Goal: Information Seeking & Learning: Learn about a topic

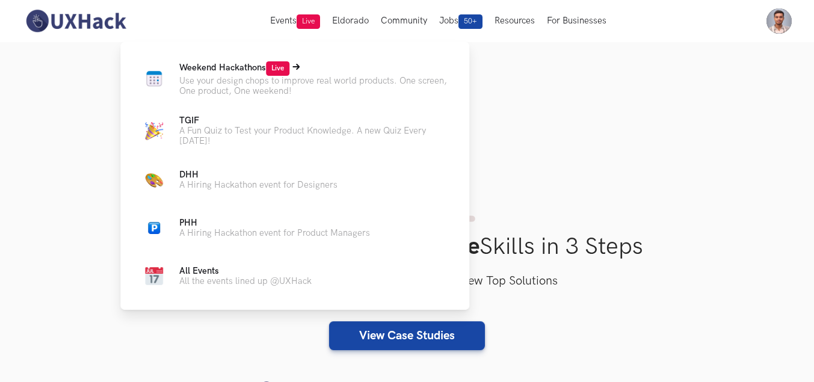
click at [247, 70] on span "Weekend Hackathons Live" at bounding box center [234, 68] width 110 height 10
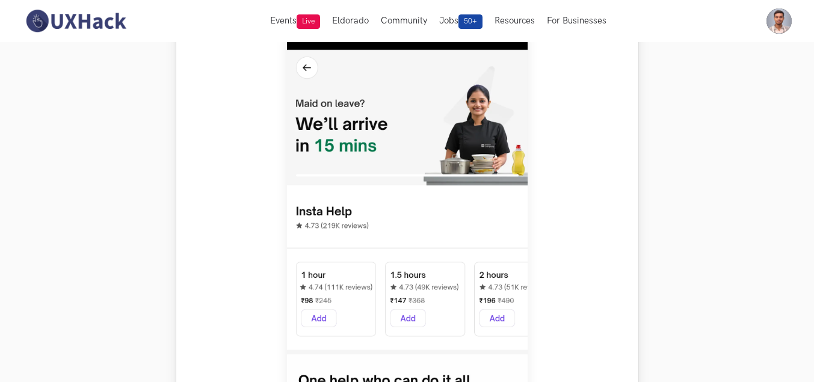
scroll to position [361, 0]
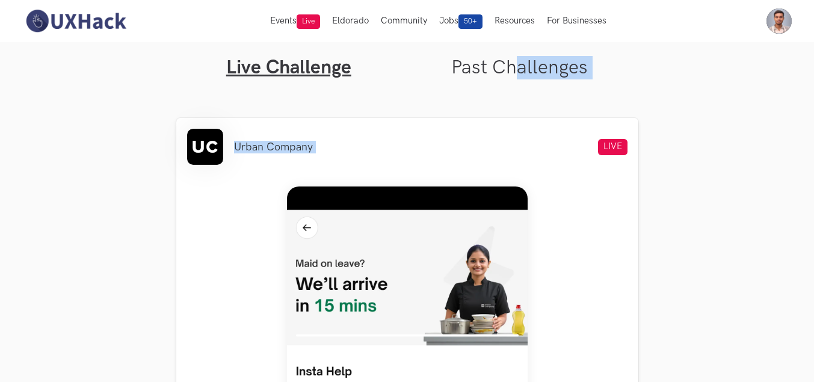
drag, startPoint x: 516, startPoint y: 79, endPoint x: 498, endPoint y: 70, distance: 19.9
click at [498, 70] on link "Past Challenges" at bounding box center [519, 67] width 137 height 23
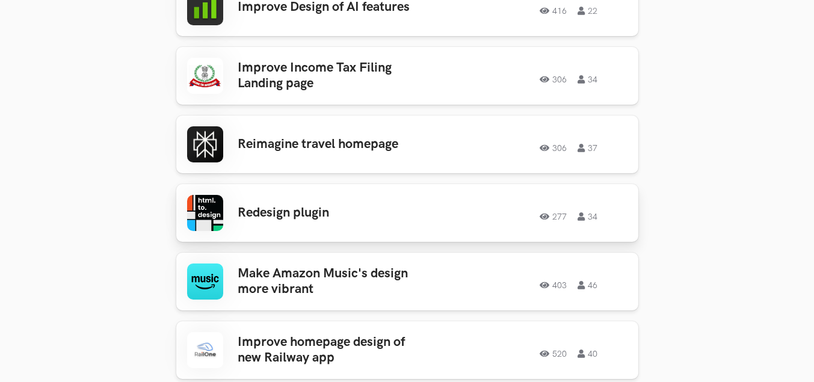
drag, startPoint x: 290, startPoint y: 287, endPoint x: 314, endPoint y: 217, distance: 74.2
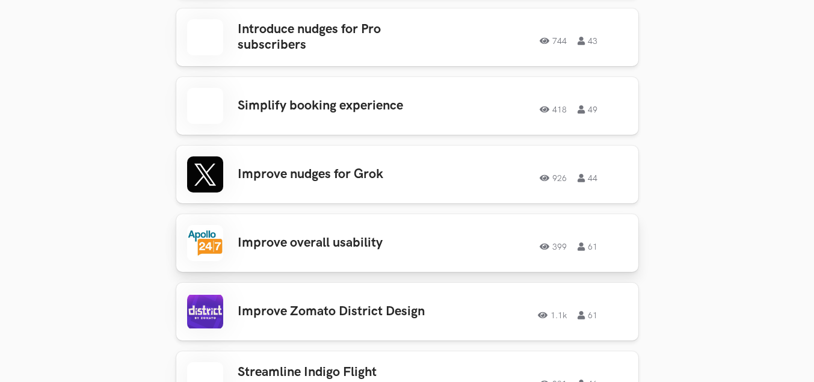
scroll to position [2107, 0]
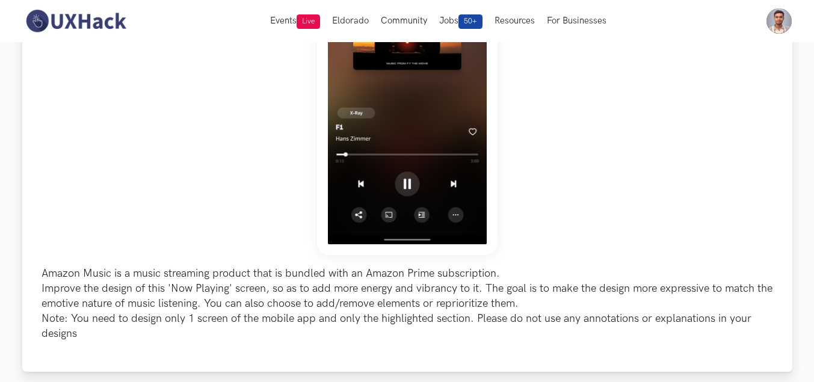
scroll to position [241, 0]
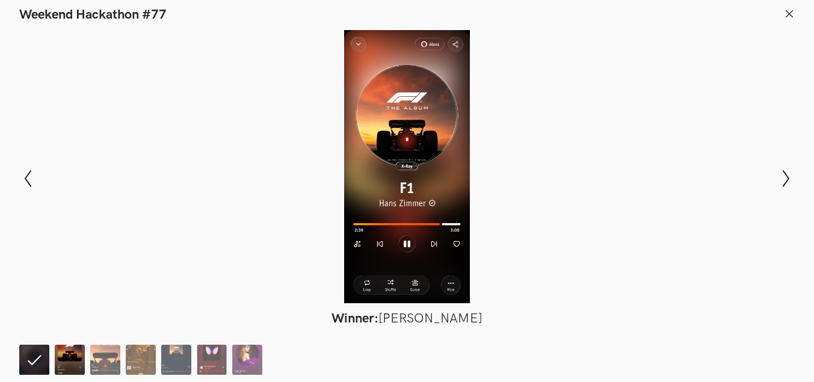
click at [63, 359] on img at bounding box center [70, 360] width 30 height 30
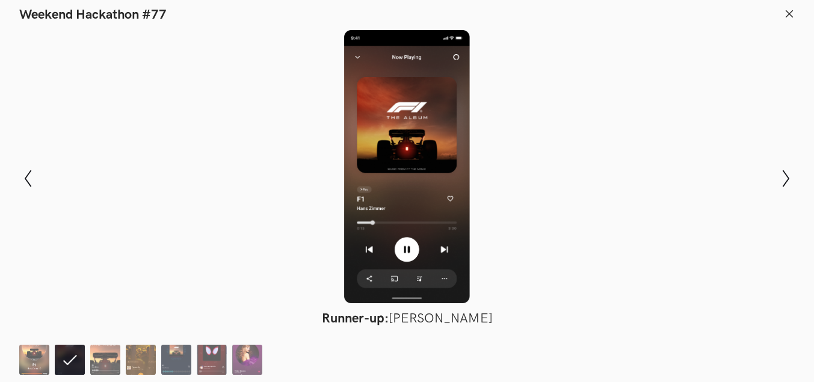
click at [123, 365] on ol at bounding box center [143, 360] width 249 height 30
click at [107, 361] on img at bounding box center [105, 360] width 30 height 30
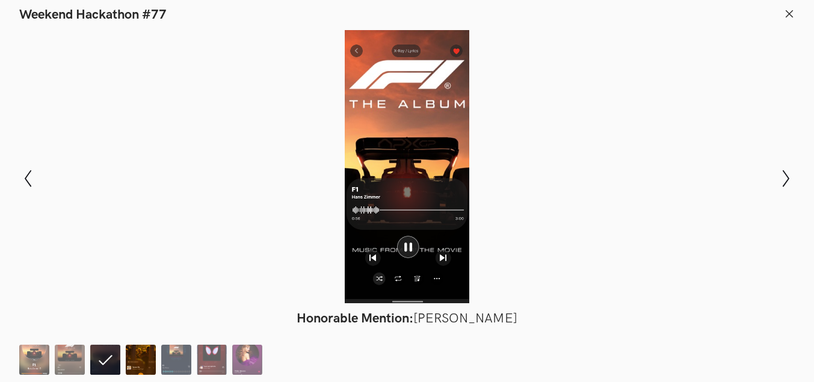
click at [138, 360] on img at bounding box center [141, 360] width 30 height 30
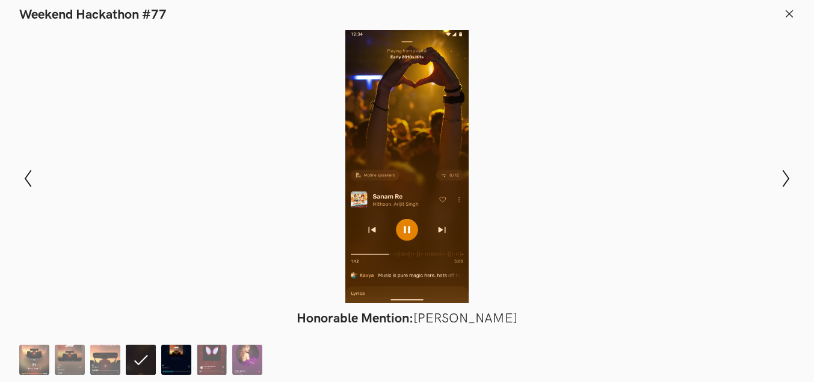
click at [172, 359] on img at bounding box center [176, 360] width 30 height 30
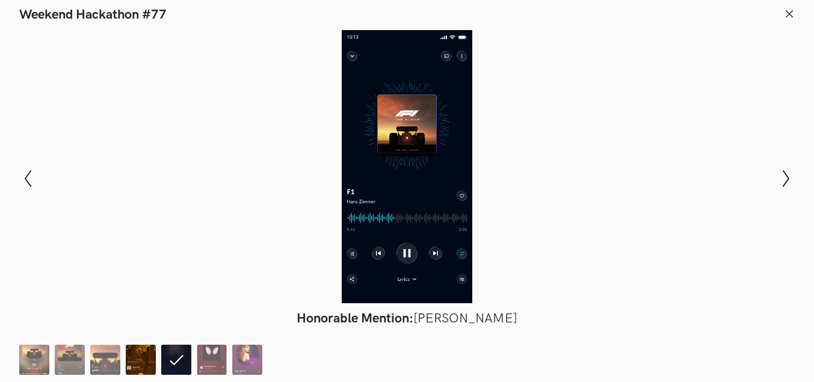
click at [140, 358] on img at bounding box center [141, 360] width 30 height 30
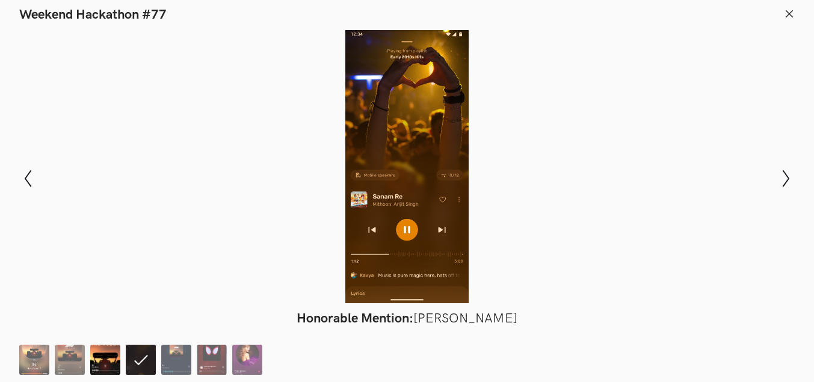
click at [96, 360] on img at bounding box center [105, 360] width 30 height 30
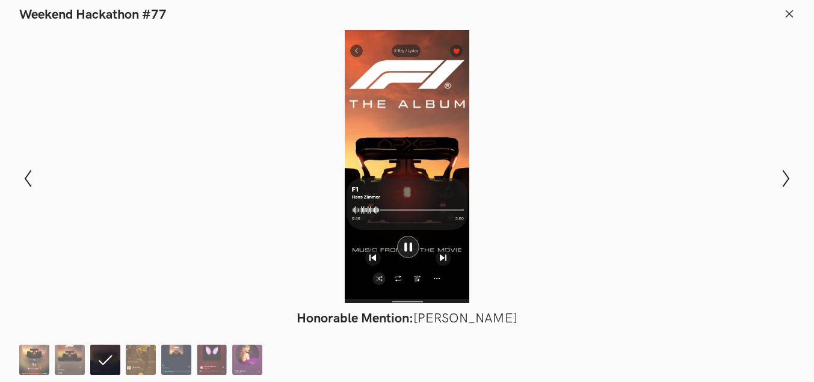
click at [121, 368] on ol at bounding box center [143, 360] width 249 height 30
click at [128, 366] on img at bounding box center [141, 360] width 30 height 30
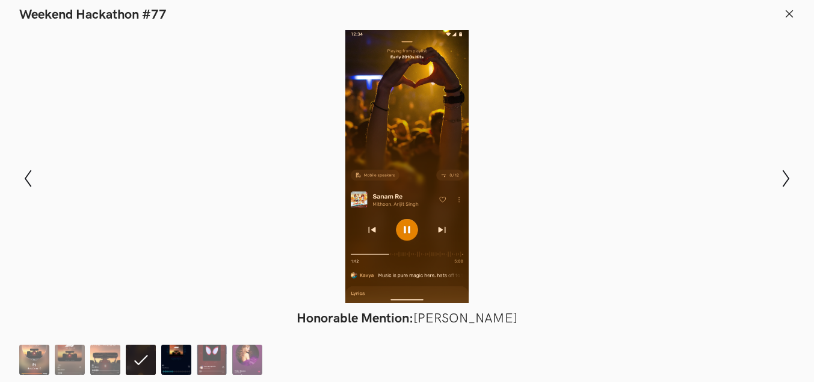
click at [179, 361] on img at bounding box center [176, 360] width 30 height 30
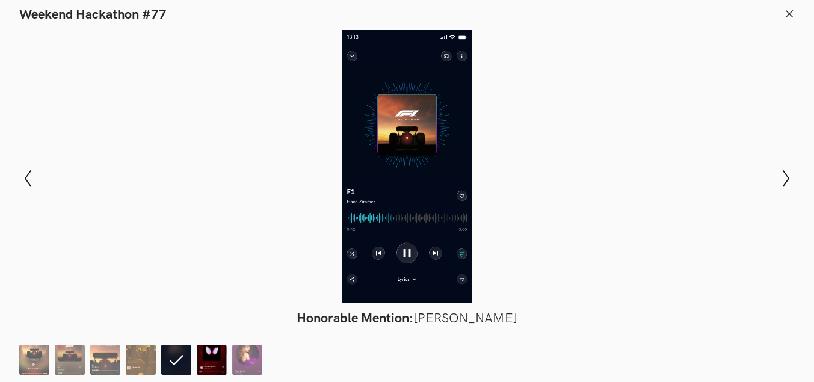
click at [200, 359] on img at bounding box center [212, 360] width 30 height 30
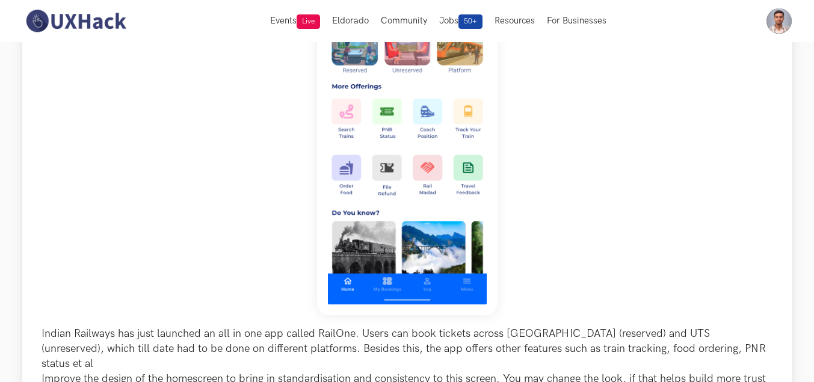
scroll to position [181, 0]
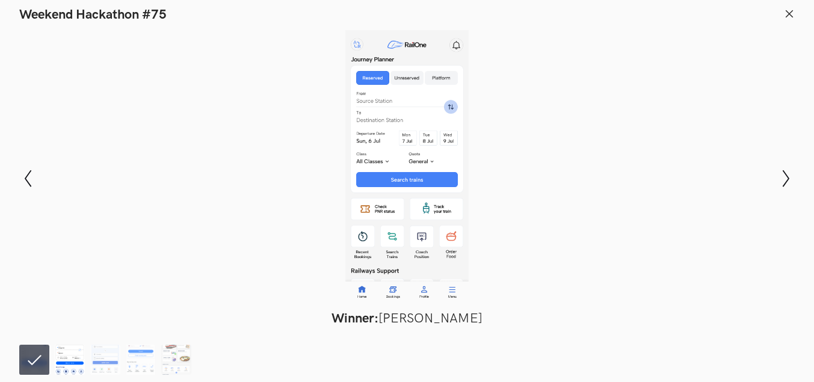
click at [78, 349] on img at bounding box center [70, 360] width 30 height 30
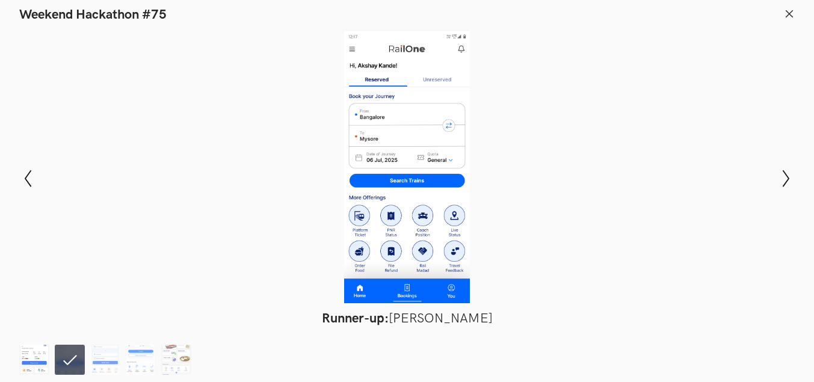
click at [36, 362] on img at bounding box center [34, 360] width 30 height 30
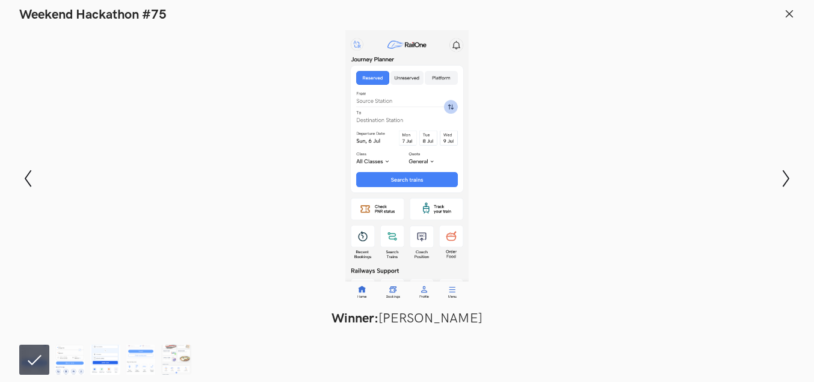
click at [116, 359] on img at bounding box center [105, 360] width 30 height 30
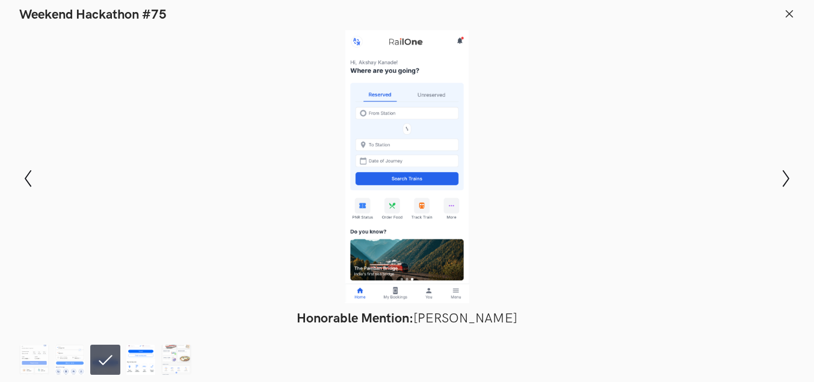
click at [149, 370] on img at bounding box center [141, 360] width 30 height 30
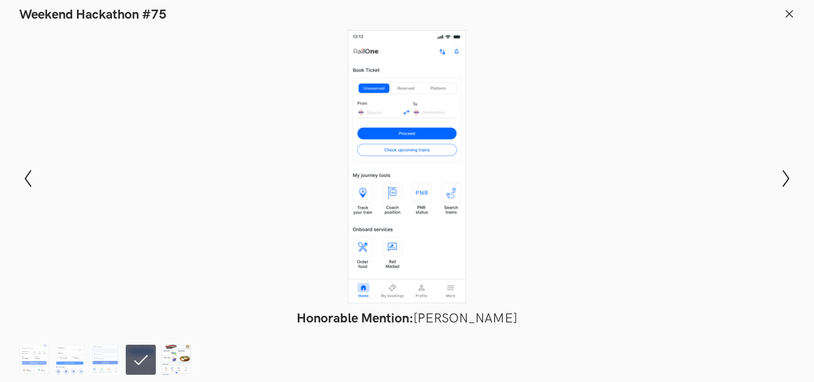
click at [176, 361] on img at bounding box center [176, 360] width 30 height 30
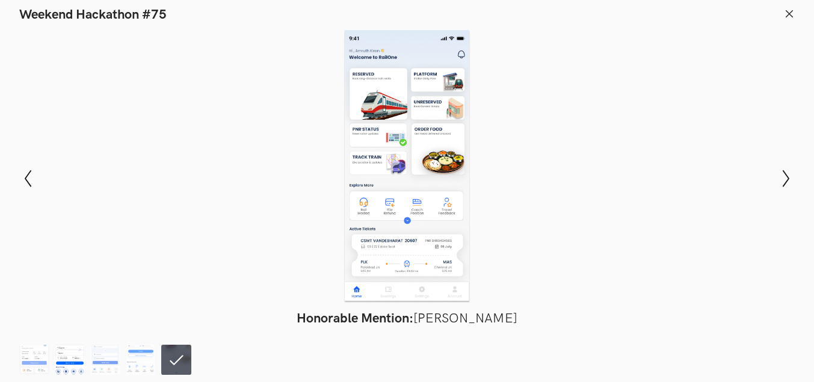
click at [70, 357] on img at bounding box center [70, 360] width 30 height 30
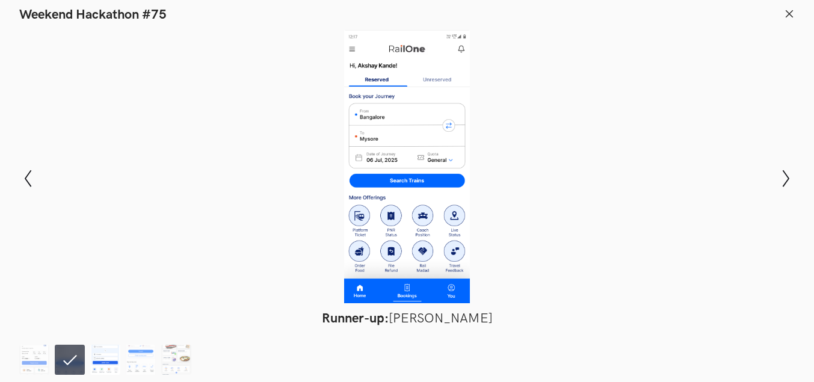
click at [107, 361] on img at bounding box center [105, 360] width 30 height 30
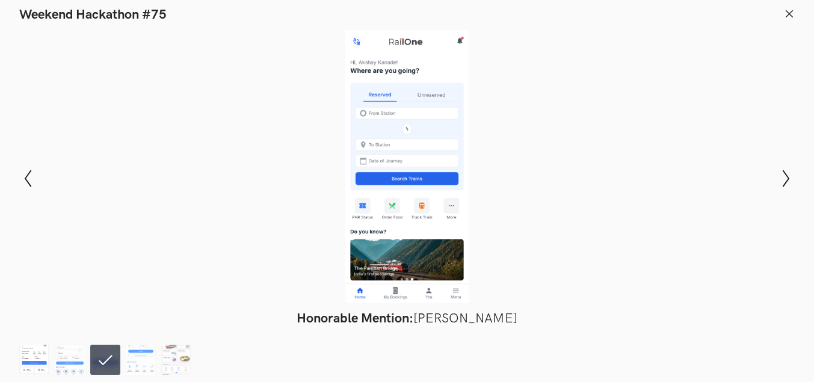
click at [39, 361] on img at bounding box center [34, 360] width 30 height 30
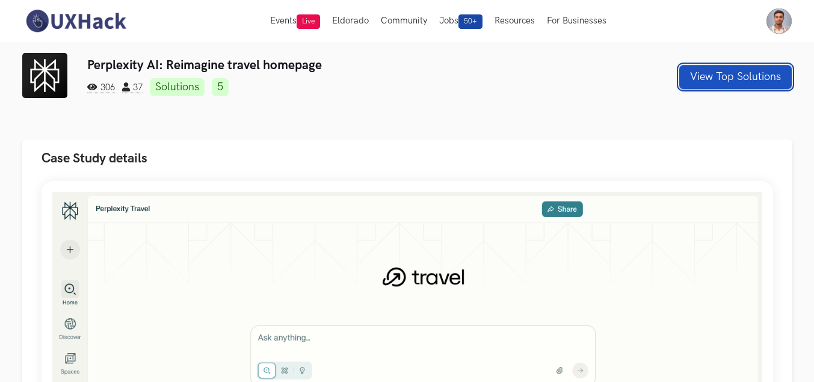
click at [691, 75] on button "View Top Solutions" at bounding box center [736, 77] width 113 height 24
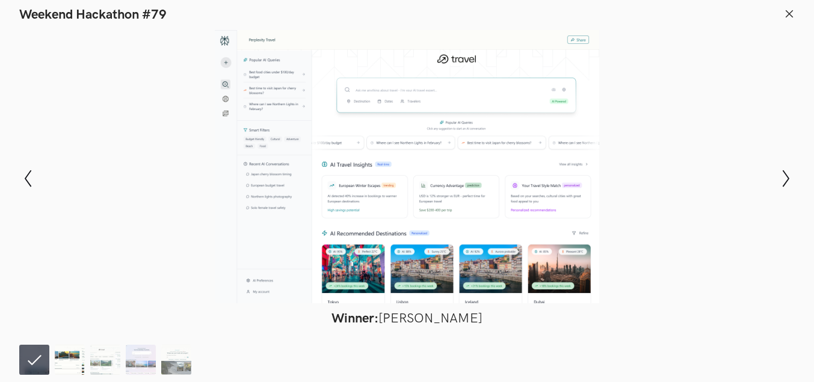
click at [57, 363] on img at bounding box center [70, 360] width 30 height 30
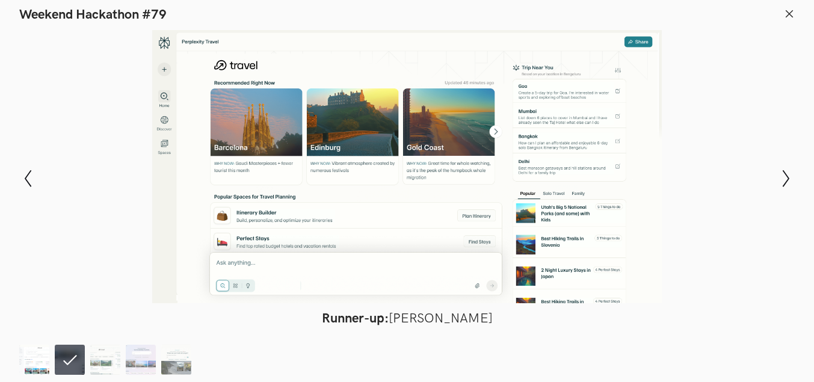
click at [46, 357] on img at bounding box center [34, 360] width 30 height 30
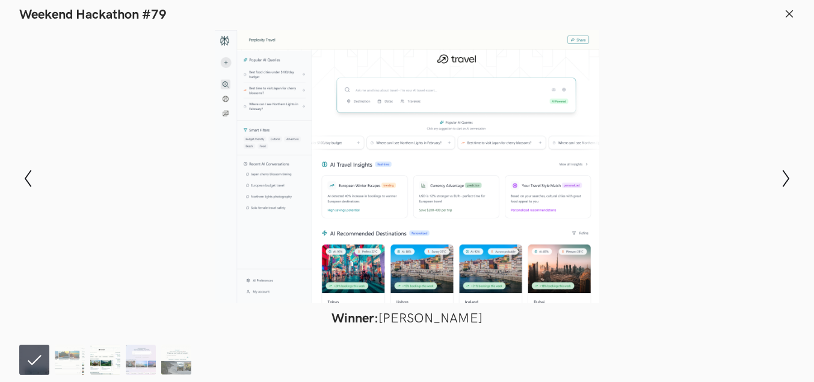
click at [115, 362] on img at bounding box center [105, 360] width 30 height 30
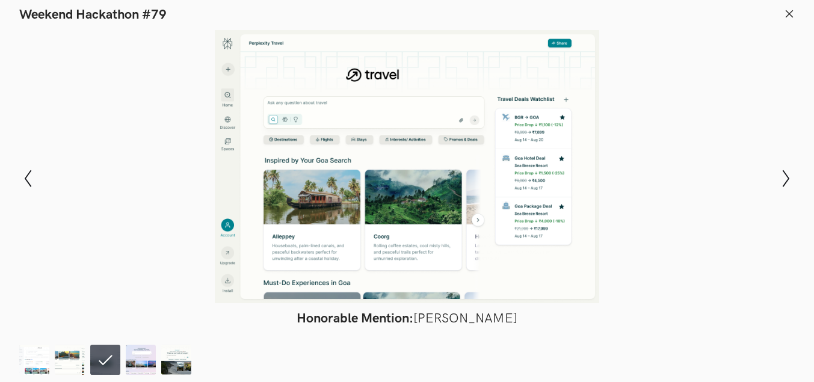
scroll to position [60, 0]
click at [170, 374] on img at bounding box center [176, 360] width 30 height 30
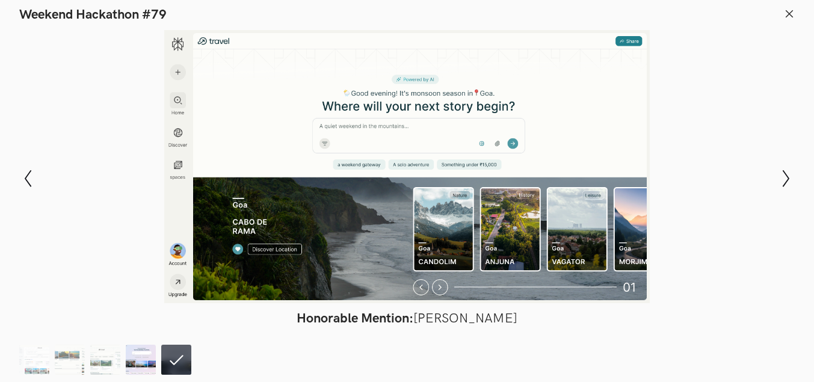
click at [138, 357] on img at bounding box center [141, 360] width 30 height 30
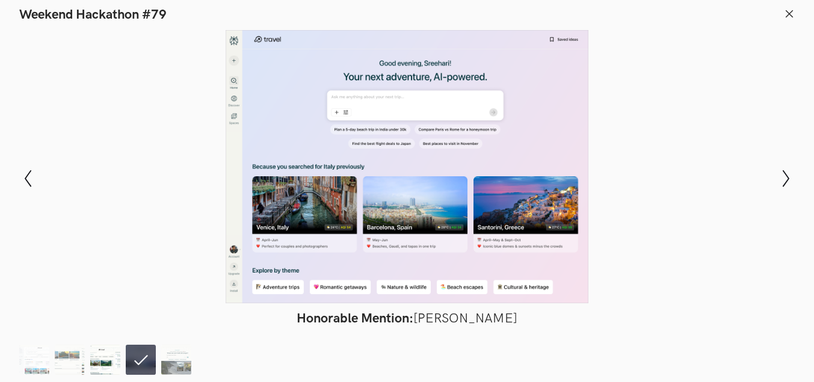
click at [110, 360] on img at bounding box center [105, 360] width 30 height 30
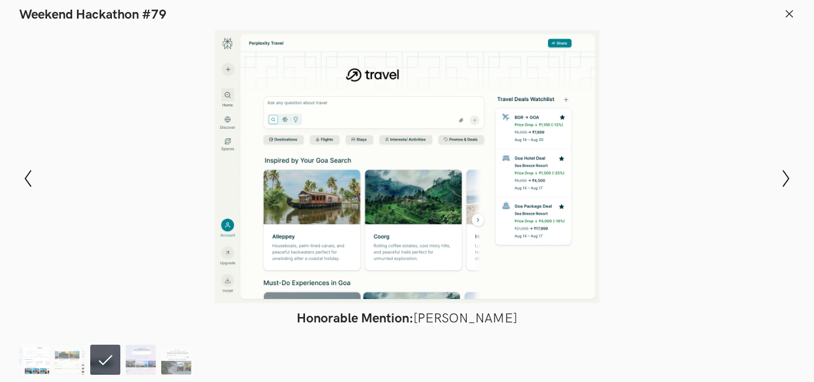
click at [46, 367] on img at bounding box center [34, 360] width 30 height 30
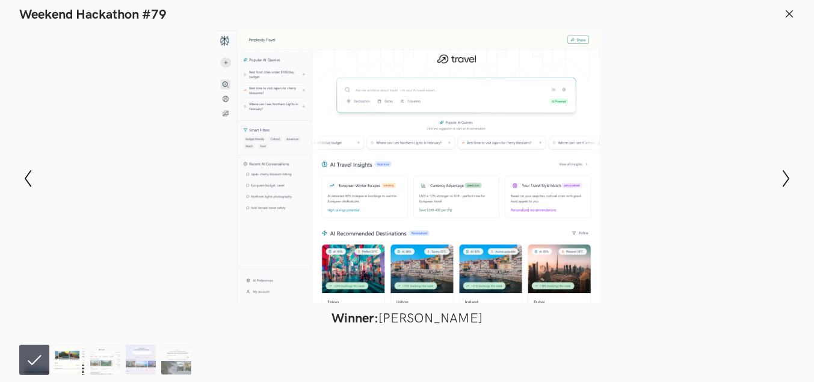
click at [73, 369] on img at bounding box center [70, 360] width 30 height 30
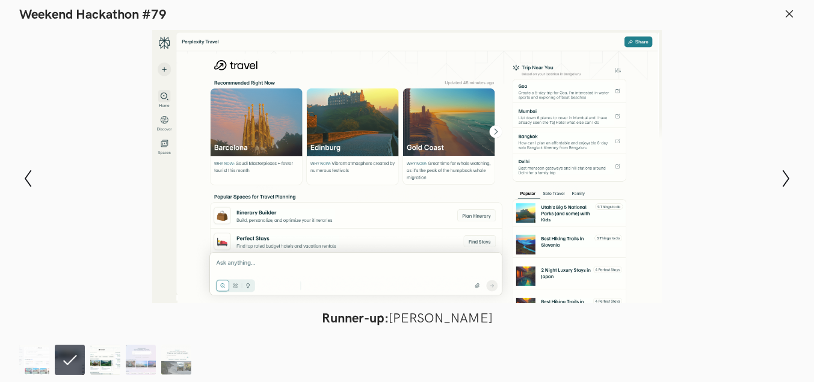
click at [106, 370] on img at bounding box center [105, 360] width 30 height 30
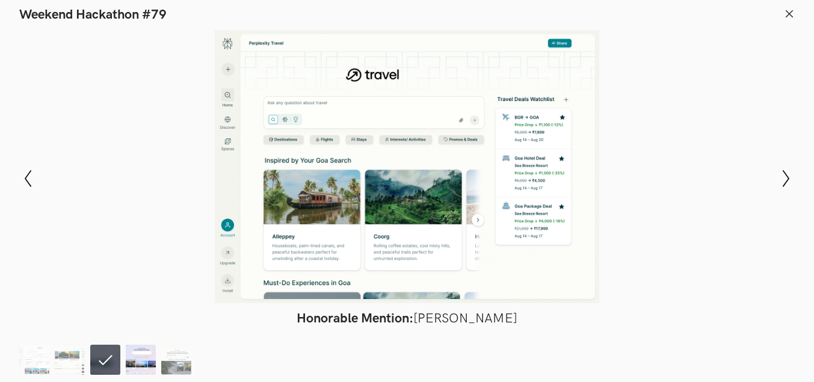
click at [134, 361] on img at bounding box center [141, 360] width 30 height 30
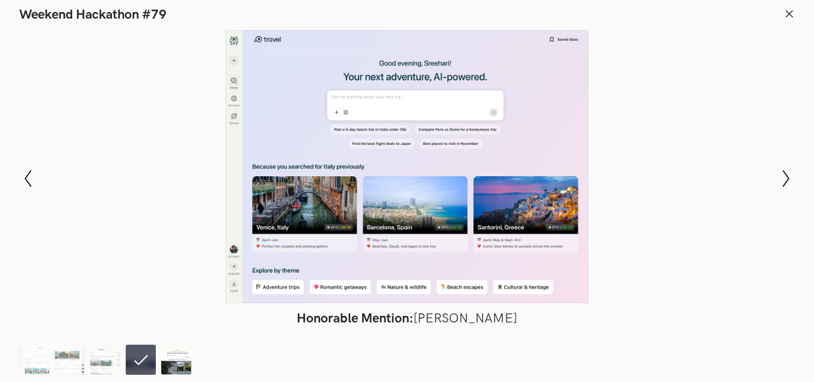
click at [172, 367] on img at bounding box center [176, 360] width 30 height 30
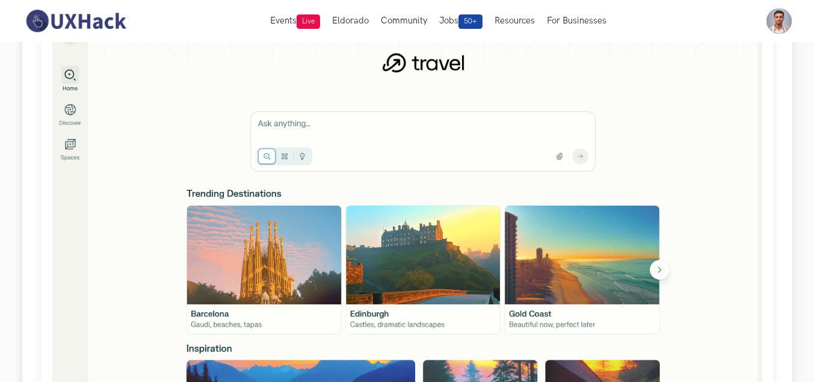
scroll to position [181, 0]
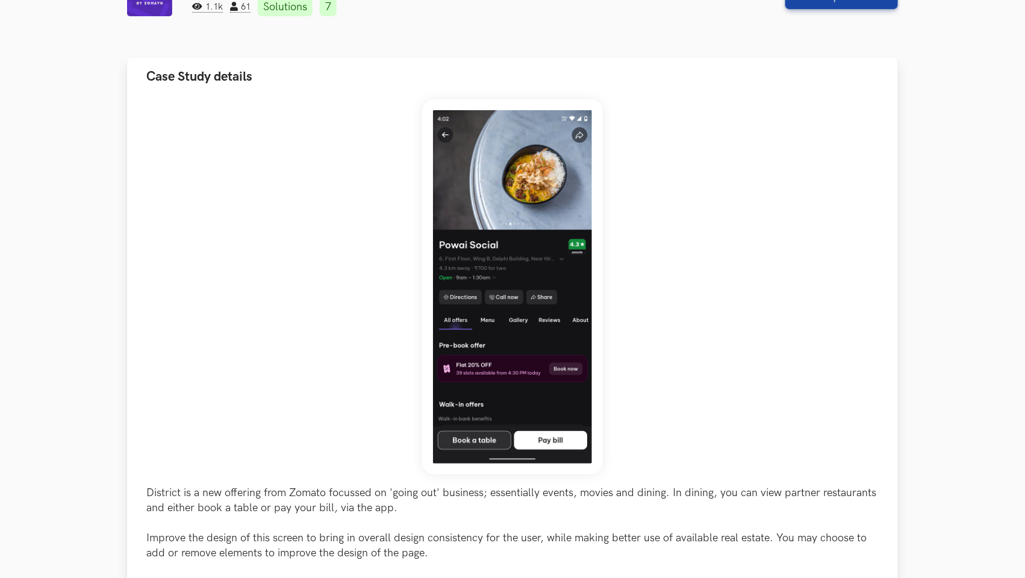
scroll to position [105, 0]
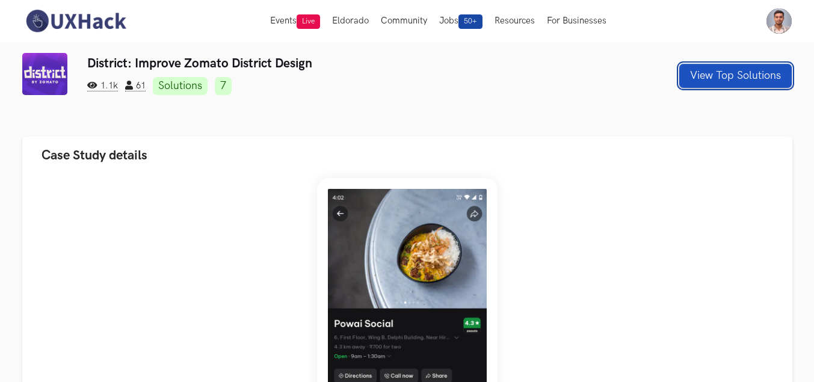
click at [693, 67] on button "View Top Solutions" at bounding box center [736, 76] width 113 height 24
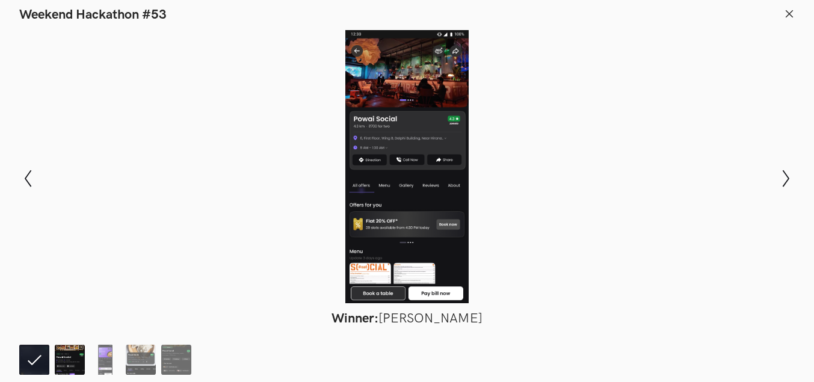
click at [56, 359] on ol at bounding box center [108, 360] width 178 height 30
click at [64, 363] on img at bounding box center [70, 360] width 30 height 30
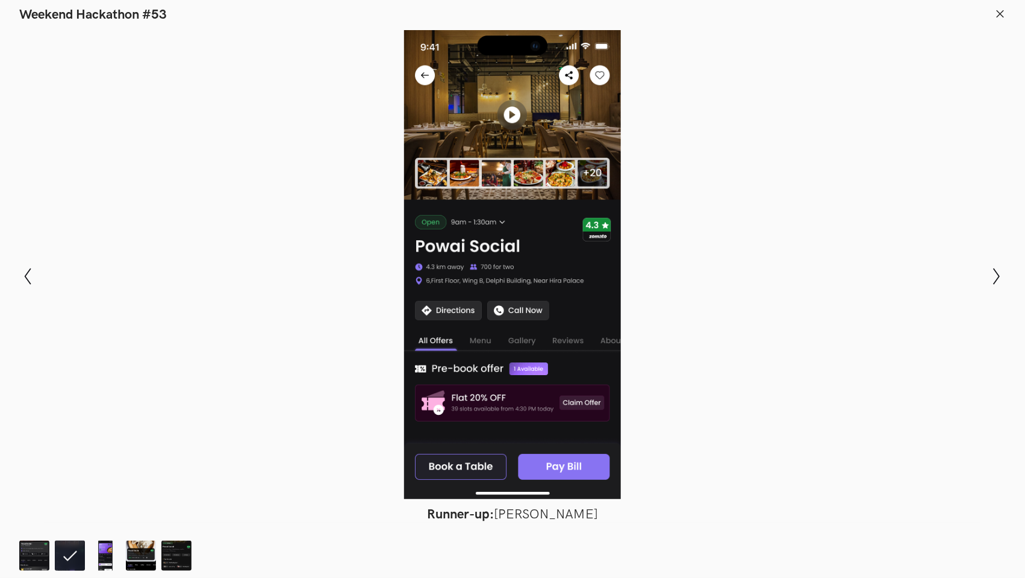
scroll to position [75, 0]
